Goal: Task Accomplishment & Management: Manage account settings

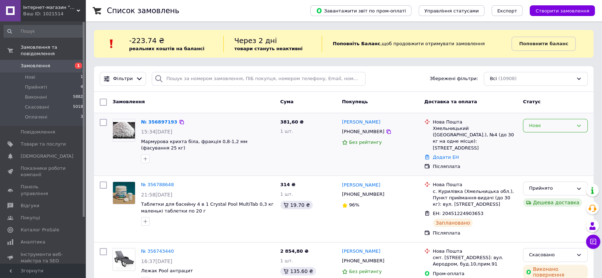
click at [544, 130] on div "Нове" at bounding box center [555, 126] width 65 height 14
click at [541, 139] on li "Прийнято" at bounding box center [555, 140] width 64 height 13
click at [52, 141] on span "Товари та послуги" at bounding box center [43, 144] width 45 height 6
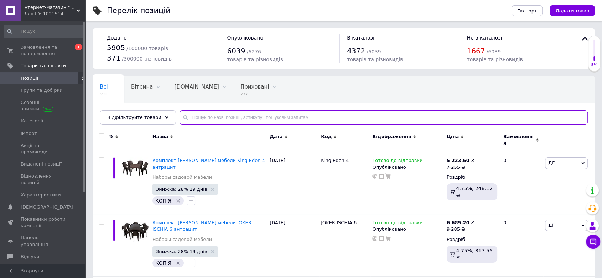
click at [208, 122] on input "text" at bounding box center [383, 117] width 408 height 14
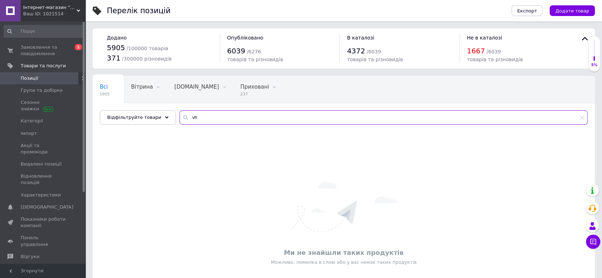
type input "v"
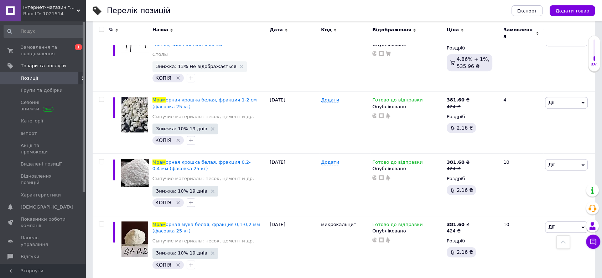
scroll to position [396, 0]
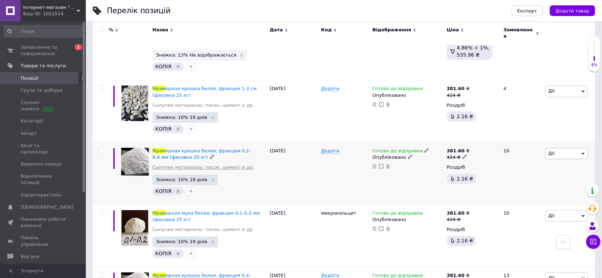
type input "мрам"
click at [209, 164] on link "Сыпучие материалы: песок, цемент и др." at bounding box center [203, 167] width 102 height 6
